Goal: Register for event/course

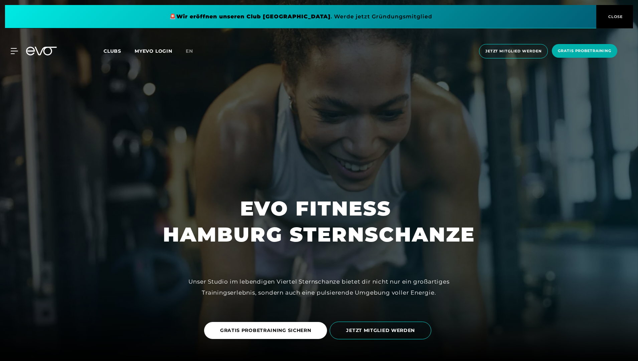
click at [282, 328] on span "GRATIS PROBETRAINING SICHERN" at bounding box center [265, 330] width 91 height 7
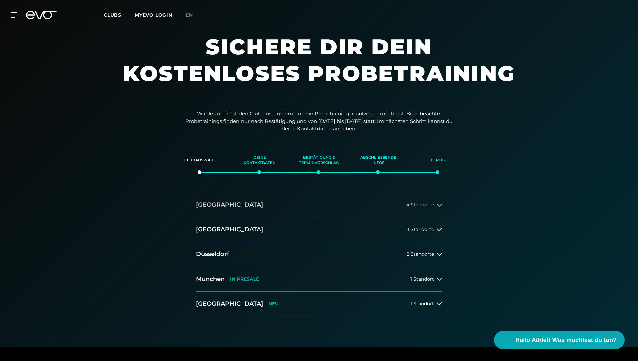
click at [438, 203] on icon at bounding box center [439, 204] width 5 height 5
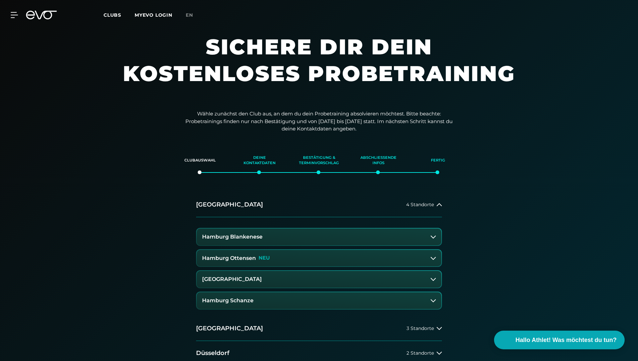
click at [349, 305] on button "Hamburg Schanze" at bounding box center [319, 301] width 245 height 17
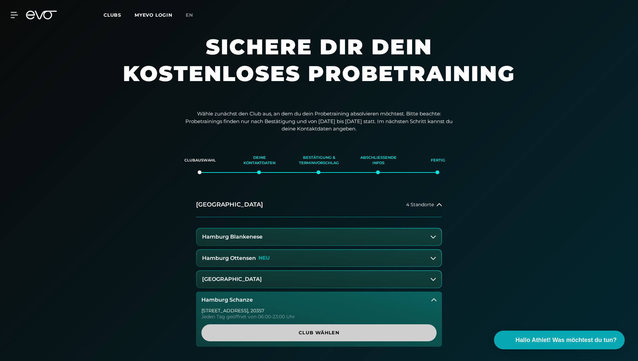
click at [336, 334] on span "Club wählen" at bounding box center [318, 333] width 203 height 7
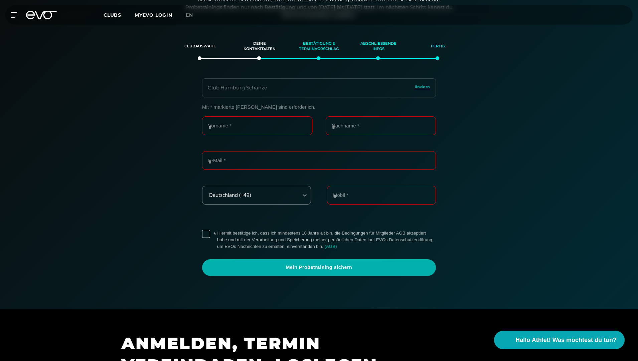
scroll to position [115, 0]
click at [227, 126] on input "Vorname *" at bounding box center [257, 125] width 110 height 19
type input "******"
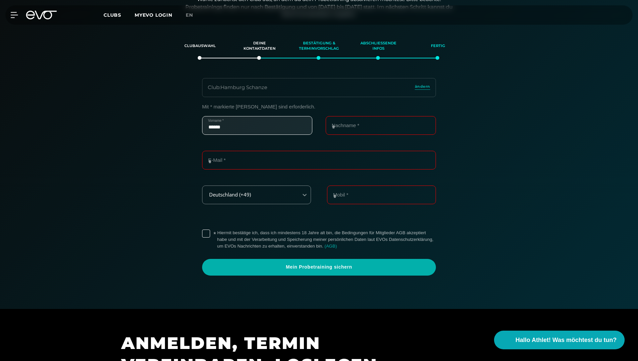
type input "******"
type input "**********"
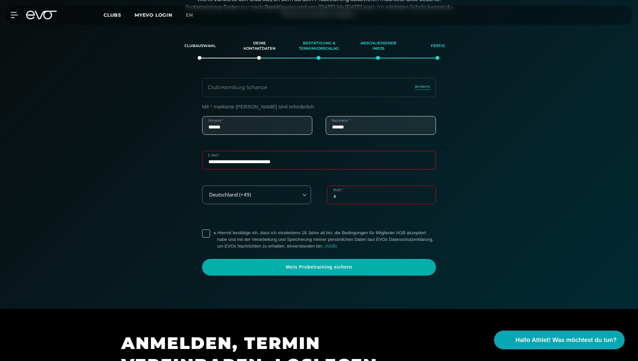
click at [350, 198] on input "Mobil *" at bounding box center [381, 195] width 109 height 19
type input "**********"
click at [201, 235] on div "**********" at bounding box center [319, 190] width 250 height 172
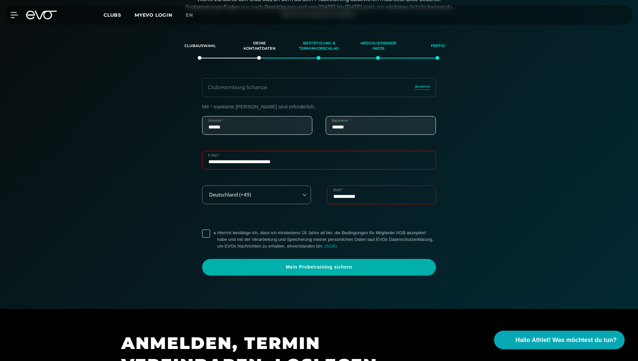
click at [217, 235] on label "* Hiermit bestätige ich, dass ich mindestens 18 Jahre alt bin, die Bedingungen …" at bounding box center [326, 240] width 219 height 20
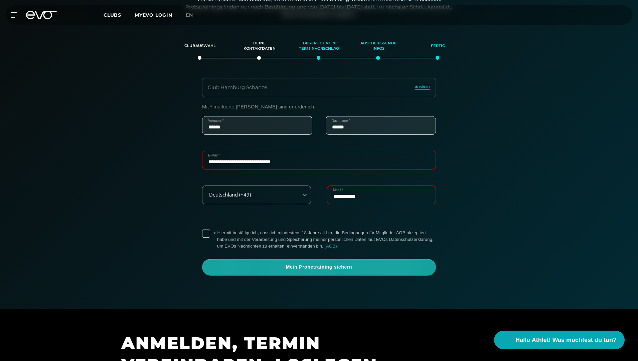
click at [257, 265] on span "Mein Probetraining sichern" at bounding box center [319, 267] width 202 height 7
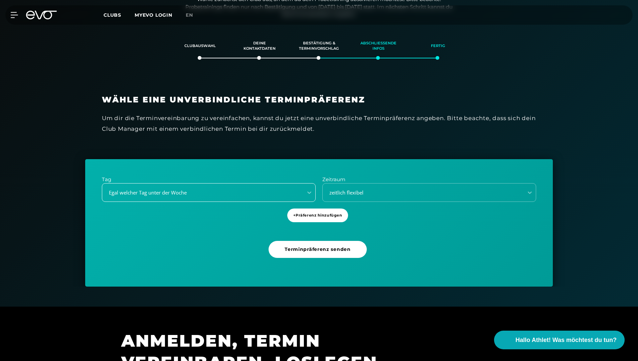
click at [293, 195] on div "Egal welcher Tag unter der Woche" at bounding box center [200, 193] width 195 height 8
click at [267, 198] on div "Egal welcher Tag unter der Woche" at bounding box center [209, 192] width 214 height 19
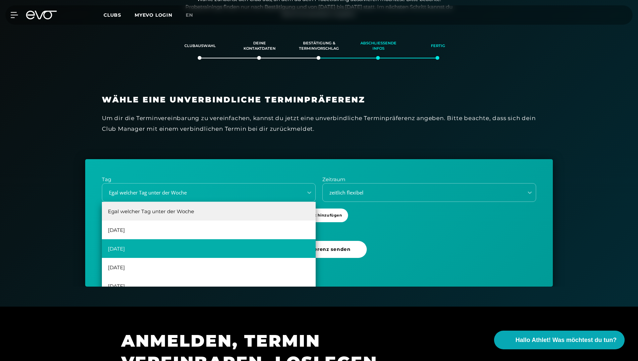
click at [232, 245] on div "[DATE]" at bounding box center [209, 249] width 214 height 19
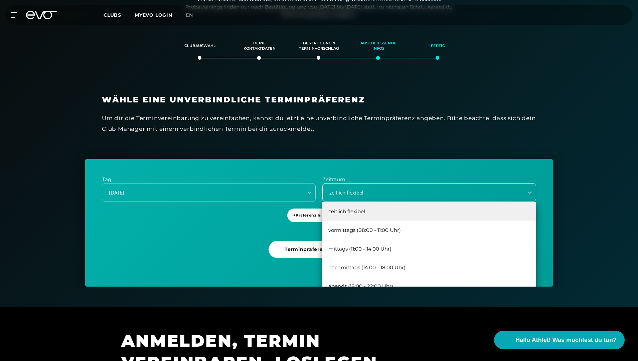
click at [394, 191] on div "zeitlich flexibel" at bounding box center [420, 193] width 195 height 8
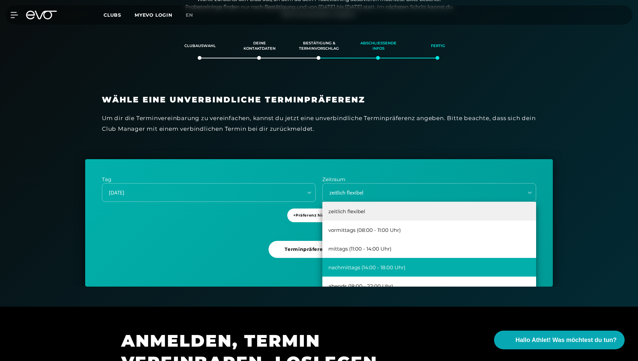
click at [424, 270] on div "nachmittags (14:00 - 18:00 Uhr)" at bounding box center [429, 267] width 214 height 19
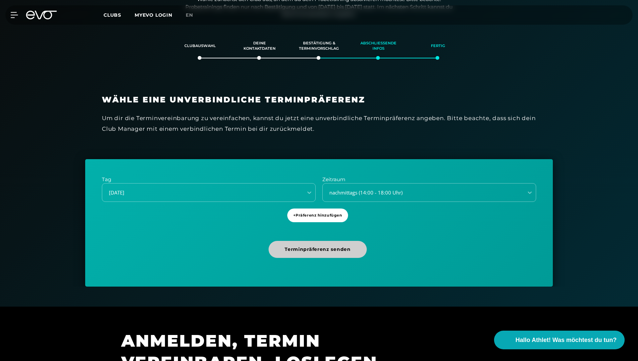
click at [339, 252] on span "Terminpräferenz senden" at bounding box center [318, 249] width 66 height 7
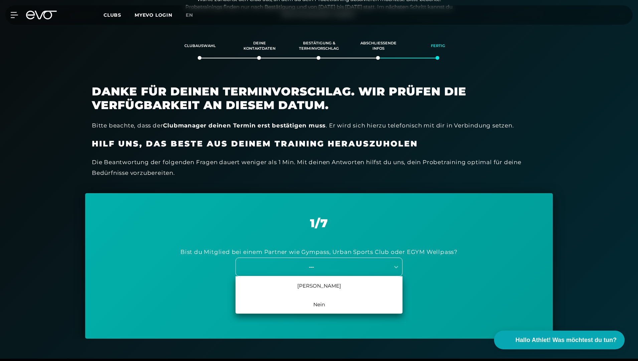
click at [317, 272] on div "---" at bounding box center [319, 267] width 167 height 19
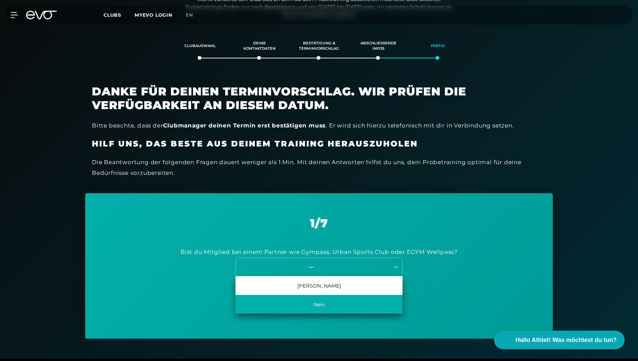
click at [316, 303] on div "Nein" at bounding box center [319, 304] width 167 height 19
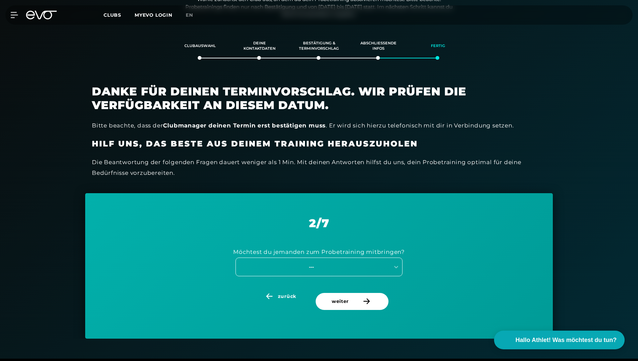
click at [321, 264] on div "---" at bounding box center [312, 267] width 150 height 8
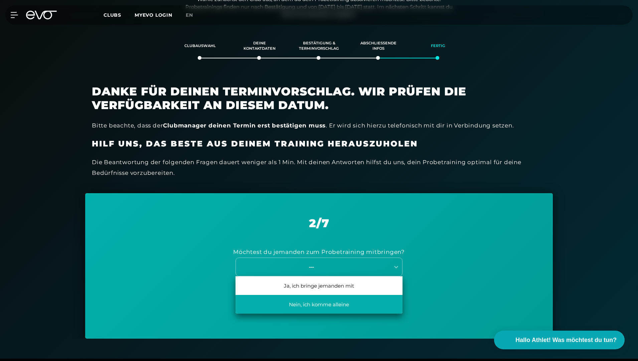
click at [315, 300] on div "Nein, ich komme alleine" at bounding box center [319, 304] width 167 height 19
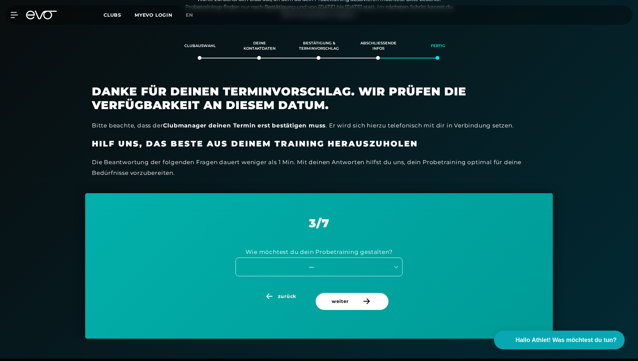
click at [311, 267] on div "---" at bounding box center [312, 267] width 150 height 8
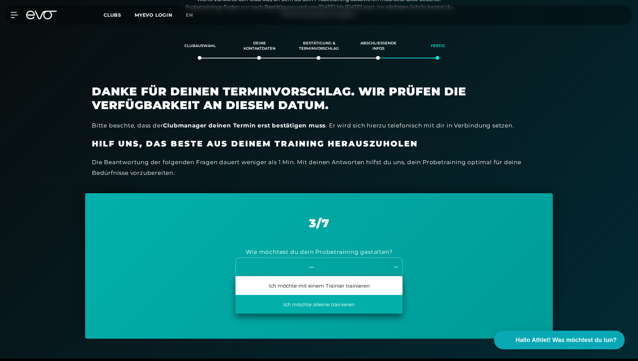
click at [314, 310] on div "Ich möchte alleine trainieren" at bounding box center [319, 304] width 167 height 19
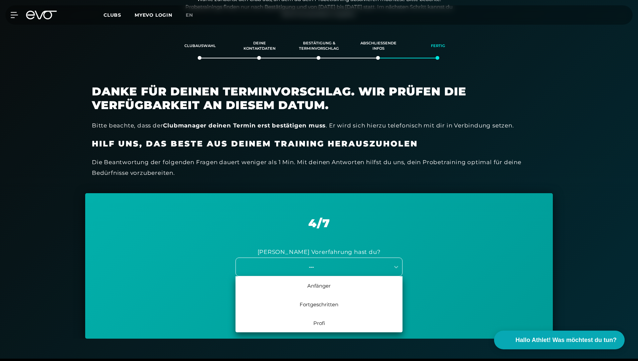
click at [318, 270] on div "---" at bounding box center [312, 267] width 150 height 8
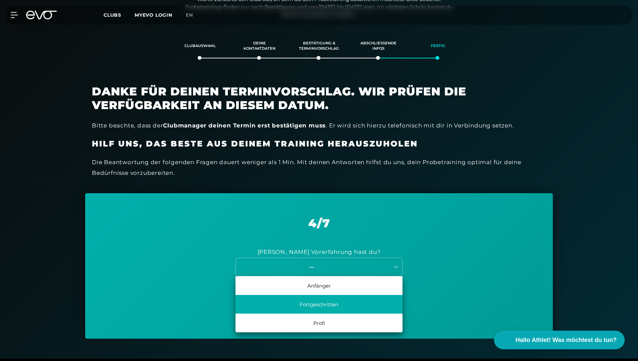
click at [323, 302] on div "Fortgeschritten" at bounding box center [319, 304] width 167 height 19
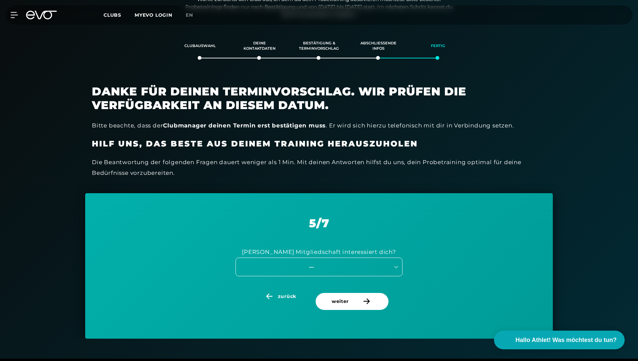
click at [327, 271] on div "---" at bounding box center [313, 267] width 154 height 9
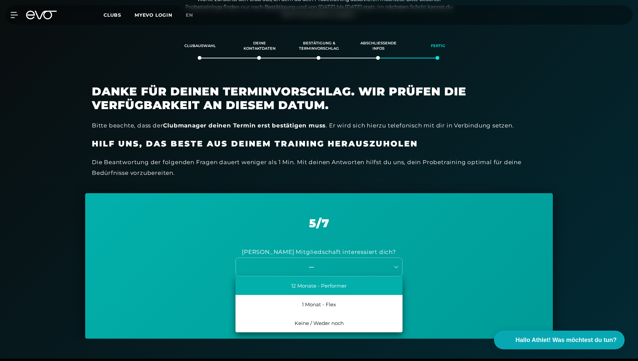
click at [323, 291] on div "12 Monate - Performer" at bounding box center [319, 286] width 167 height 19
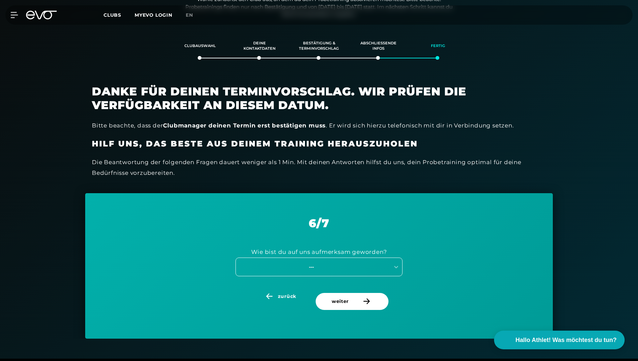
click at [314, 270] on div "---" at bounding box center [319, 267] width 167 height 19
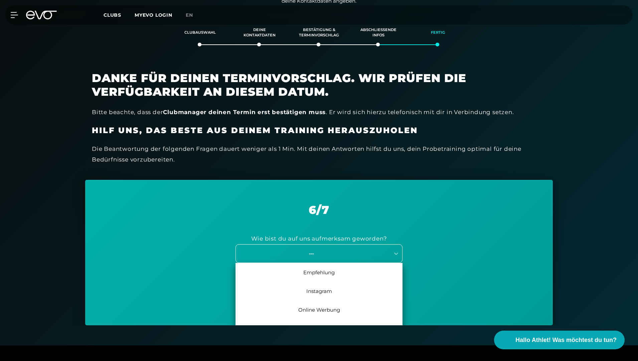
scroll to position [130, 0]
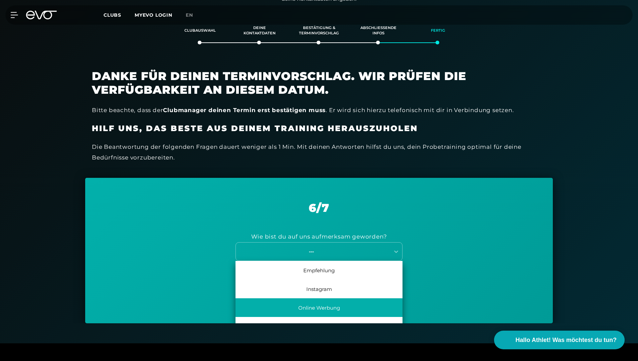
click at [317, 305] on div "Online Werbung" at bounding box center [319, 308] width 167 height 19
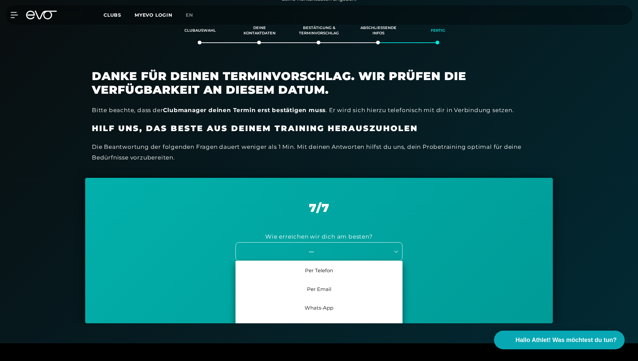
click at [339, 249] on div "---" at bounding box center [312, 252] width 150 height 8
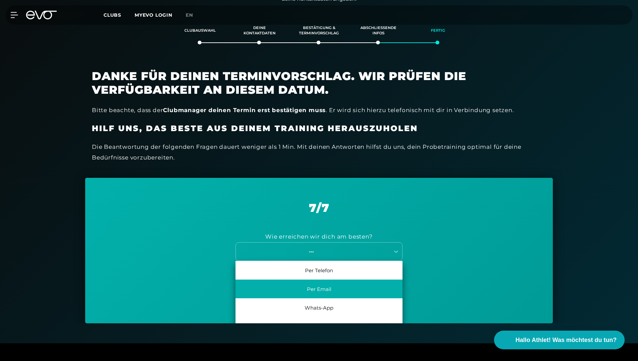
click at [333, 288] on div "Per Email" at bounding box center [319, 289] width 167 height 19
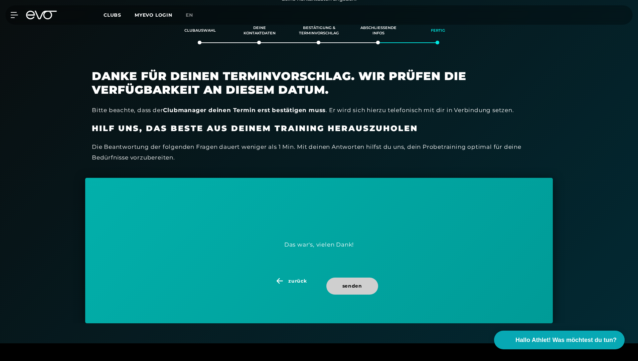
click at [338, 288] on span "senden" at bounding box center [352, 286] width 52 height 17
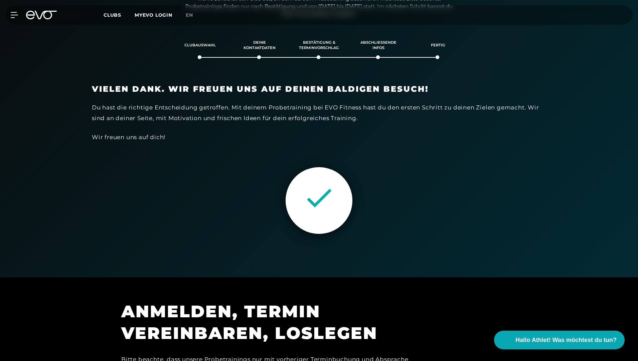
scroll to position [115, 0]
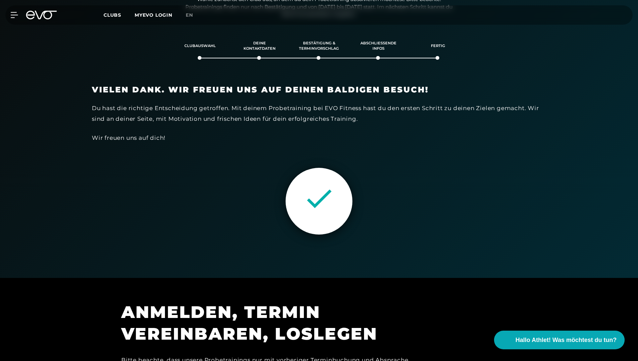
click at [551, 188] on div "Vielen Dank. Wir freuen uns auf deinen baldigen Besuch! Du hast die richtige En…" at bounding box center [319, 168] width 468 height 180
click at [49, 13] on icon at bounding box center [41, 15] width 31 height 9
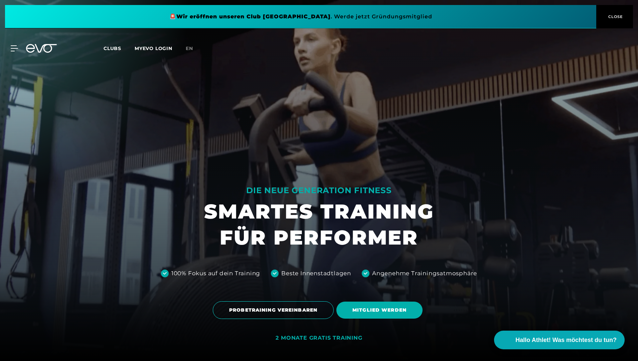
click at [112, 48] on span "Clubs" at bounding box center [113, 48] width 18 height 6
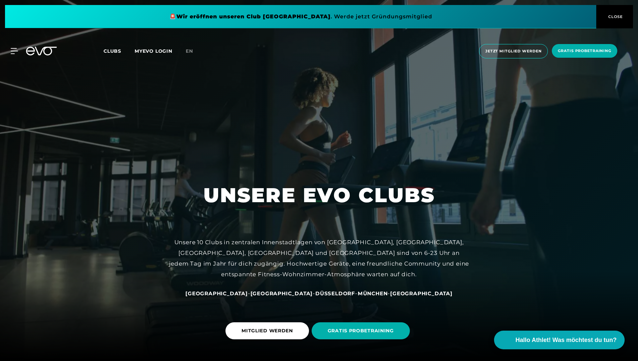
click at [121, 51] on span "Clubs" at bounding box center [113, 51] width 18 height 6
click at [517, 172] on div at bounding box center [319, 180] width 638 height 361
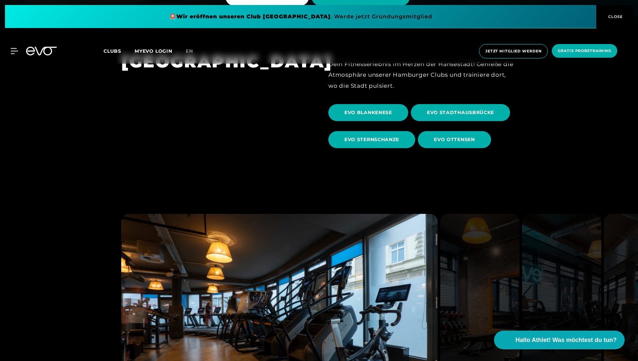
scroll to position [347, 0]
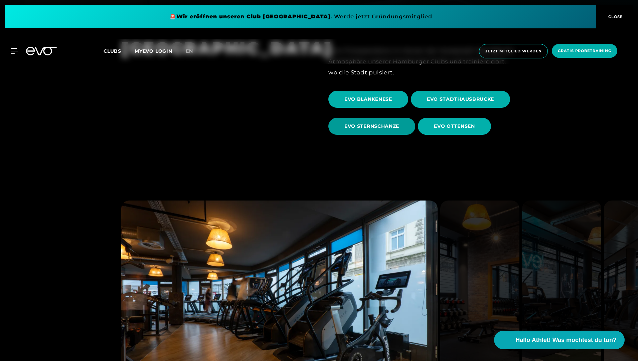
click at [390, 123] on span "EVO STERNSCHANZE" at bounding box center [371, 126] width 55 height 7
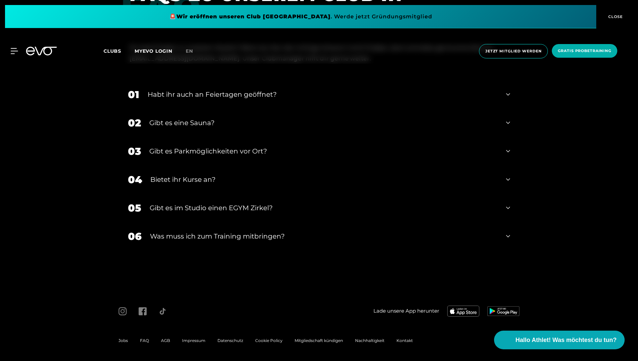
scroll to position [2493, 0]
click at [498, 116] on div "02 Gibt es eine Sauna?" at bounding box center [319, 123] width 396 height 28
